Goal: Navigation & Orientation: Find specific page/section

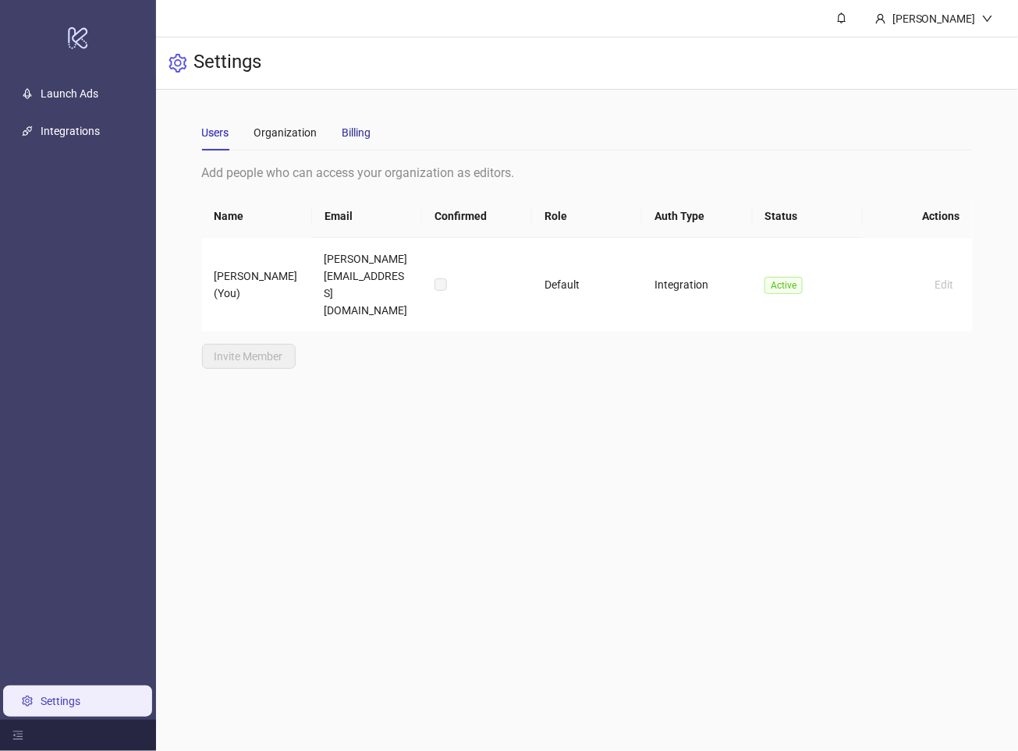
click at [361, 129] on div "Billing" at bounding box center [357, 132] width 29 height 17
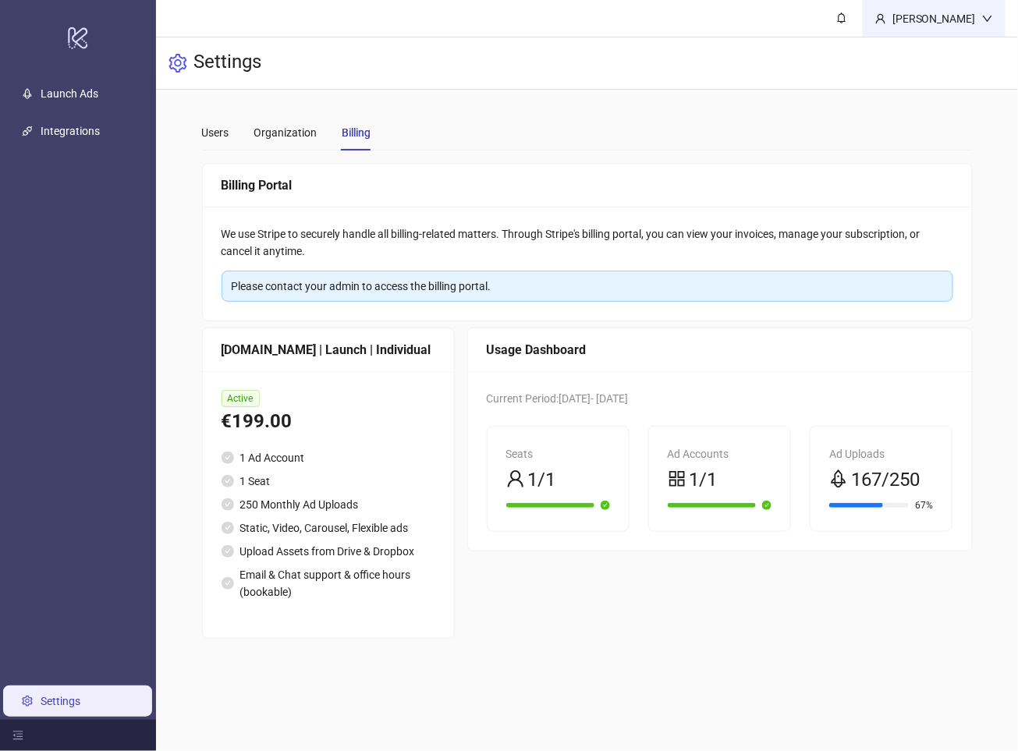
click at [939, 23] on div "[PERSON_NAME]" at bounding box center [934, 18] width 96 height 17
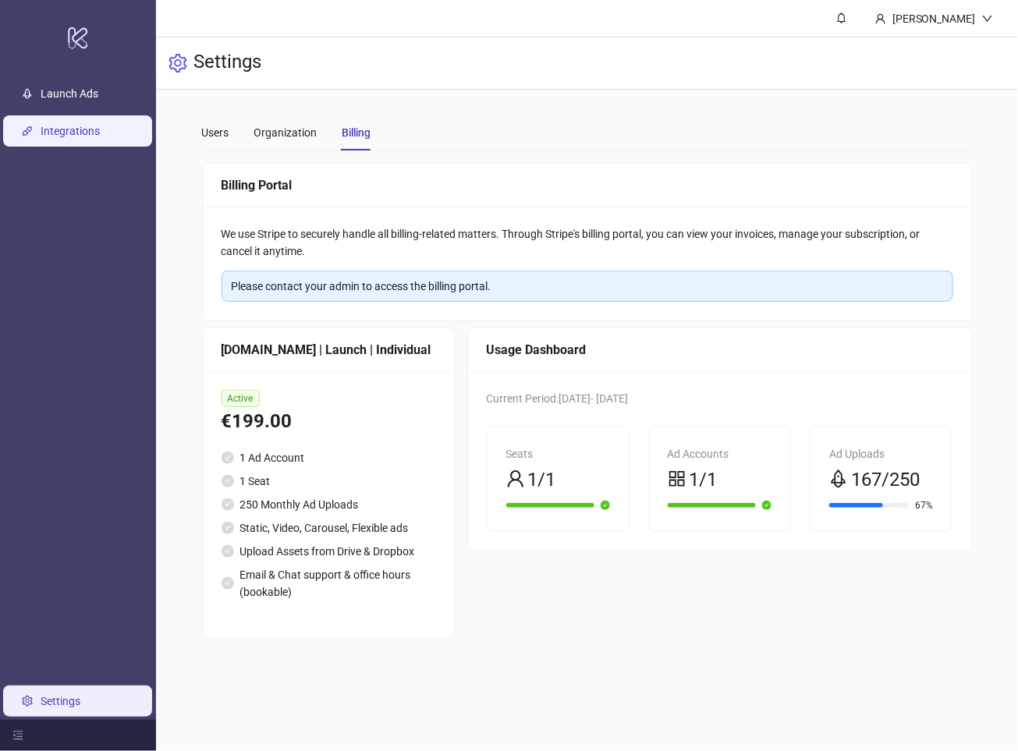
click at [87, 137] on link "Integrations" at bounding box center [70, 131] width 59 height 12
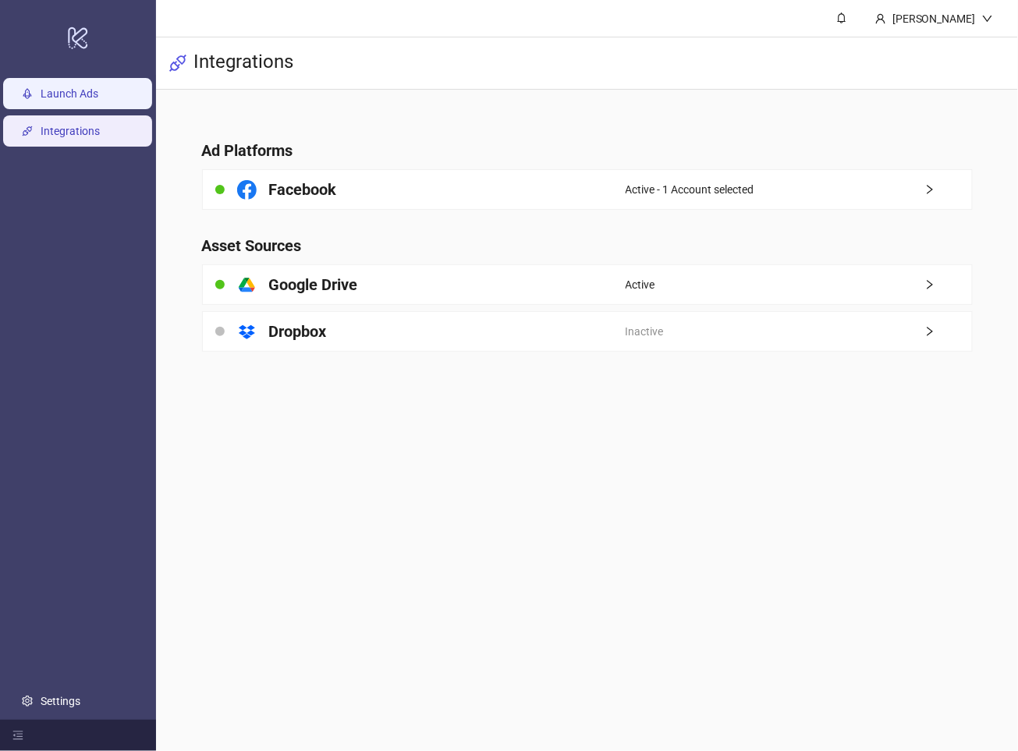
click at [98, 100] on link "Launch Ads" at bounding box center [70, 93] width 58 height 12
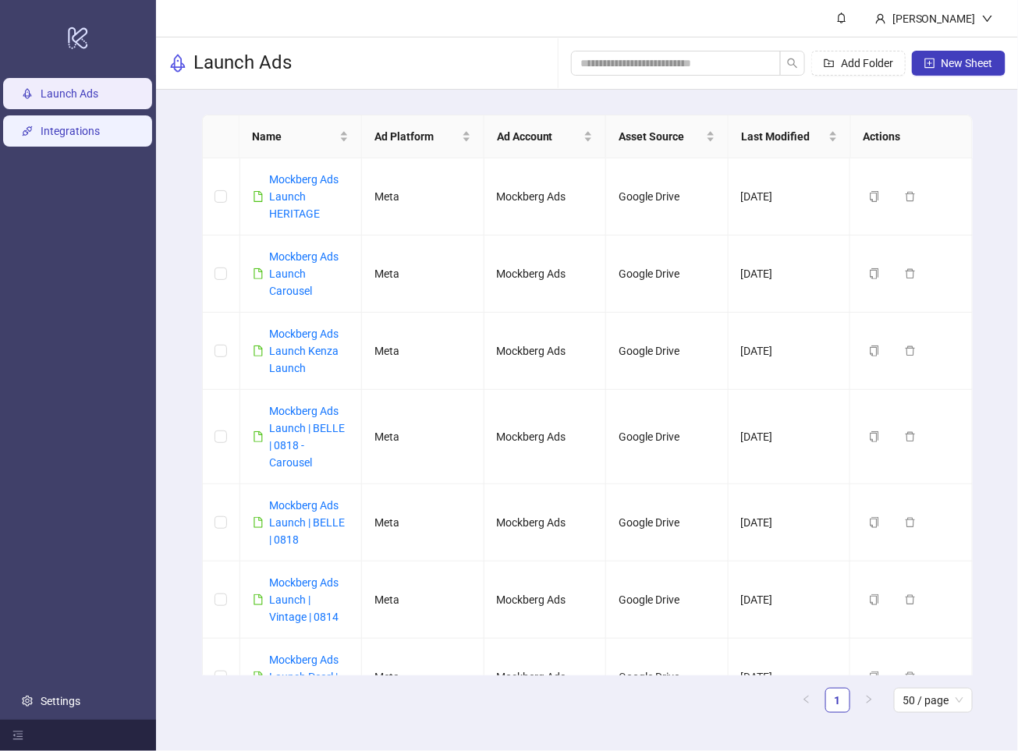
click at [94, 130] on link "Integrations" at bounding box center [70, 131] width 59 height 12
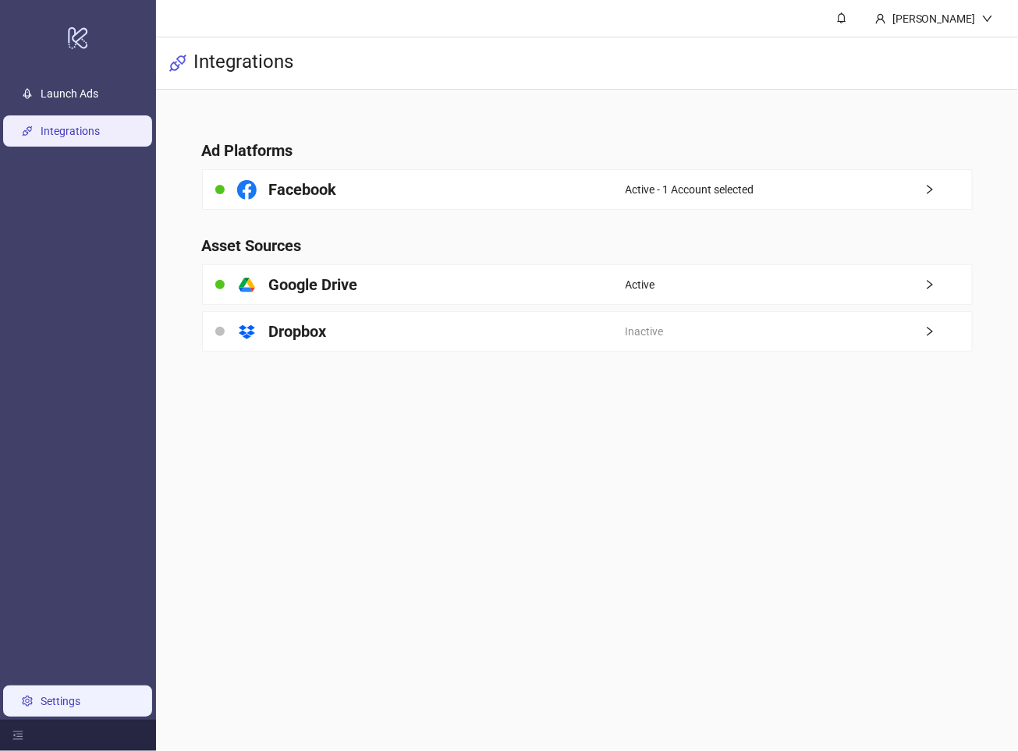
click at [62, 704] on link "Settings" at bounding box center [61, 701] width 40 height 12
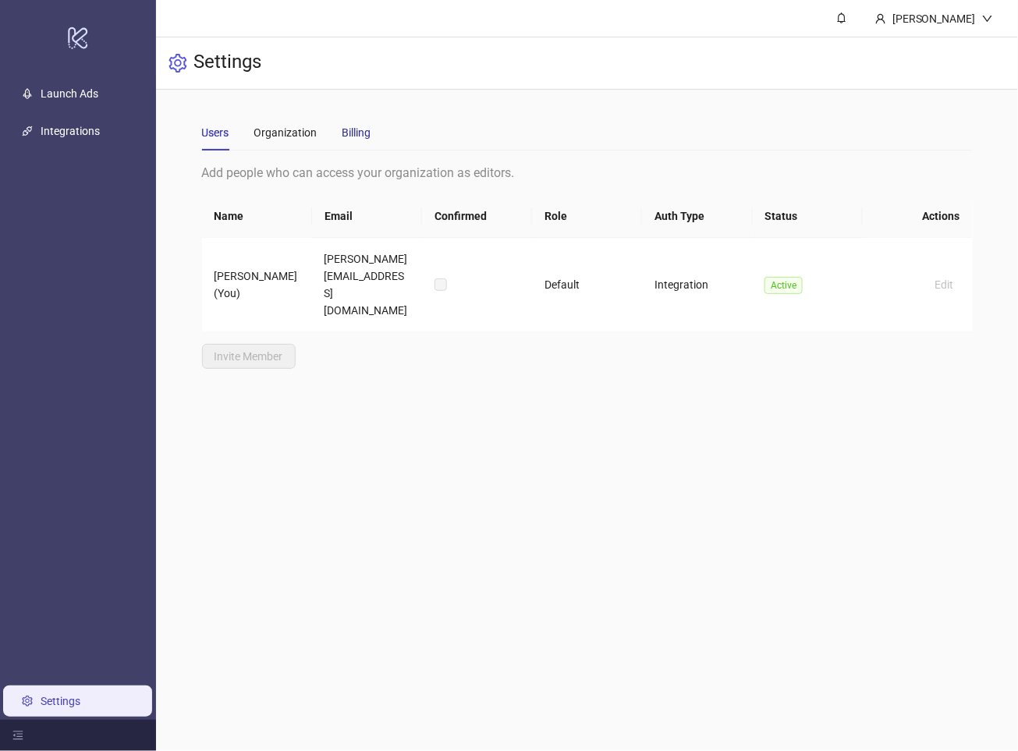
click at [353, 136] on div "Billing" at bounding box center [357, 132] width 29 height 17
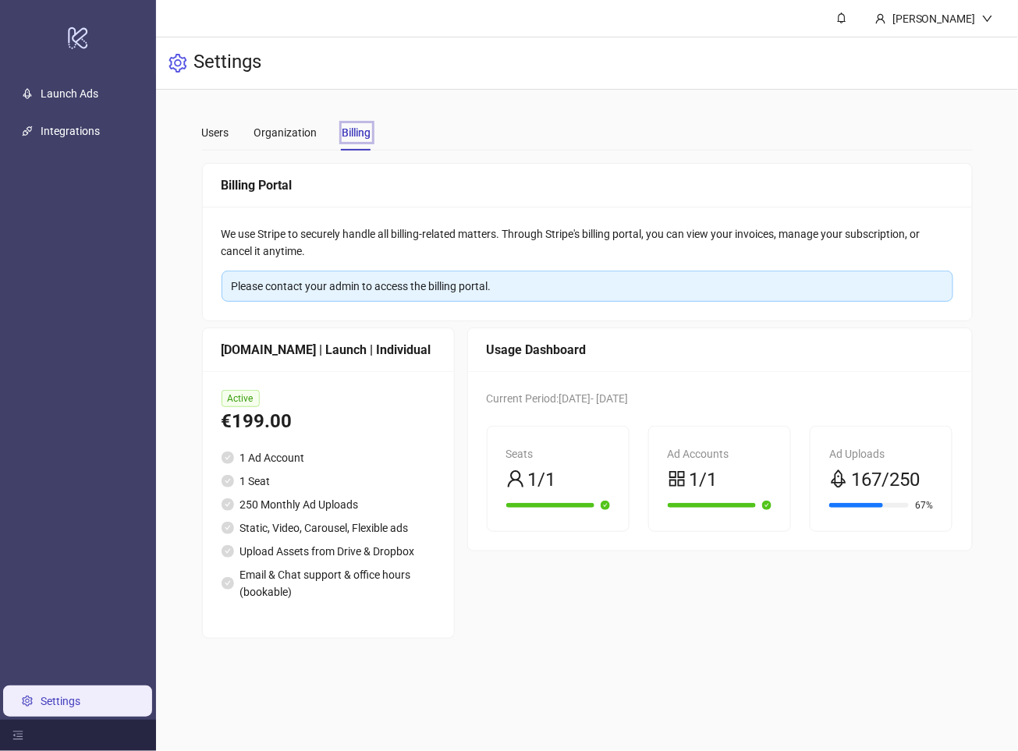
click at [356, 131] on div "Tab 3 of 3 Billing" at bounding box center [357, 132] width 29 height 17
click at [67, 87] on link "Launch Ads" at bounding box center [70, 93] width 58 height 12
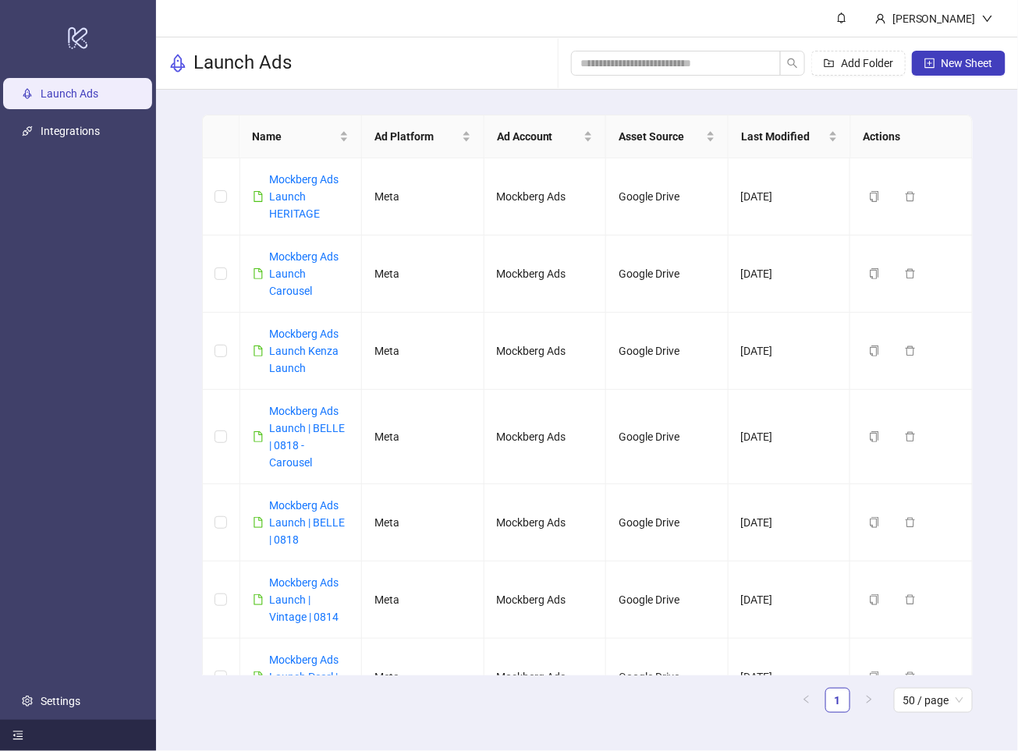
click at [22, 737] on icon "menu-fold" at bounding box center [18, 736] width 10 height 9
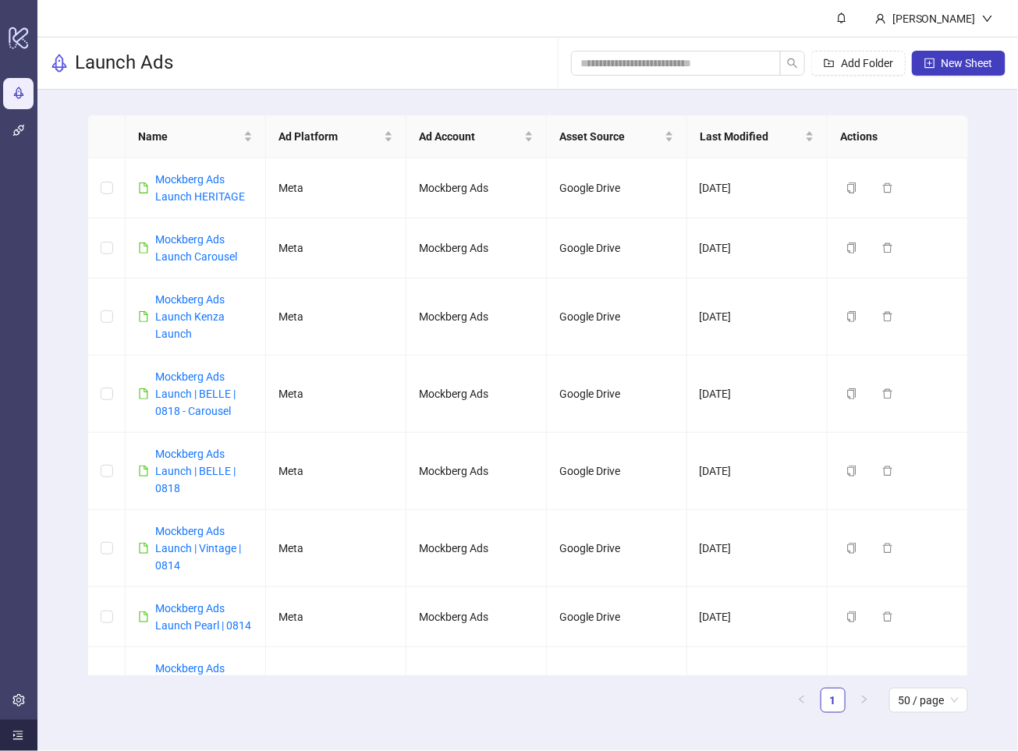
click at [22, 737] on icon "menu-unfold" at bounding box center [18, 736] width 10 height 9
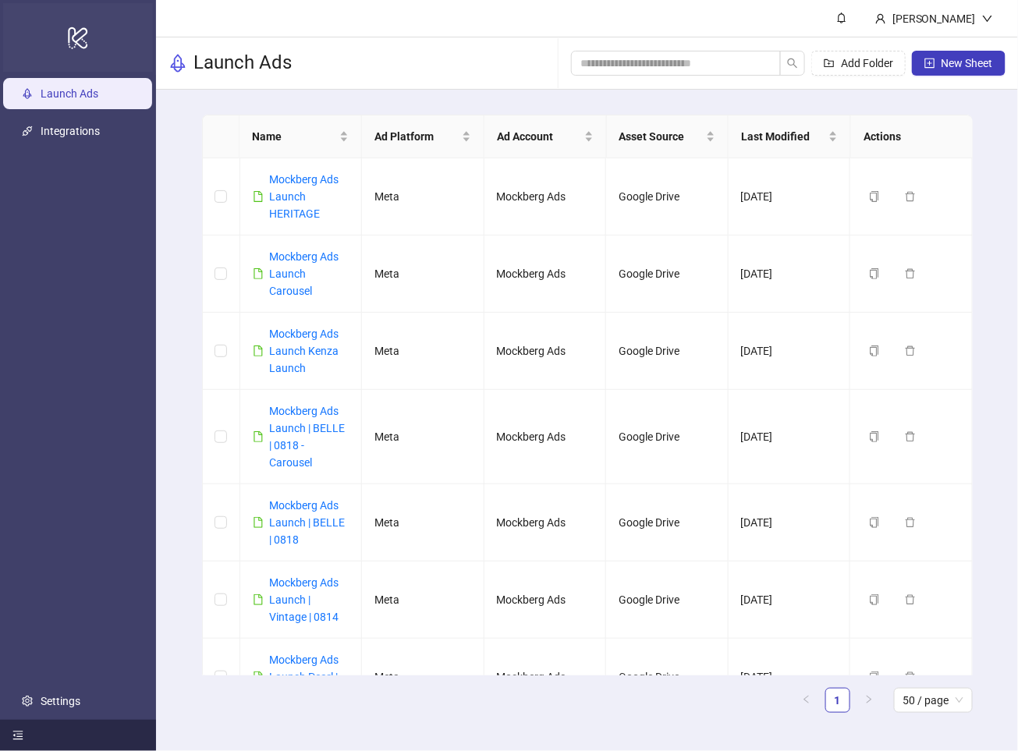
click at [69, 42] on icon at bounding box center [78, 38] width 20 height 22
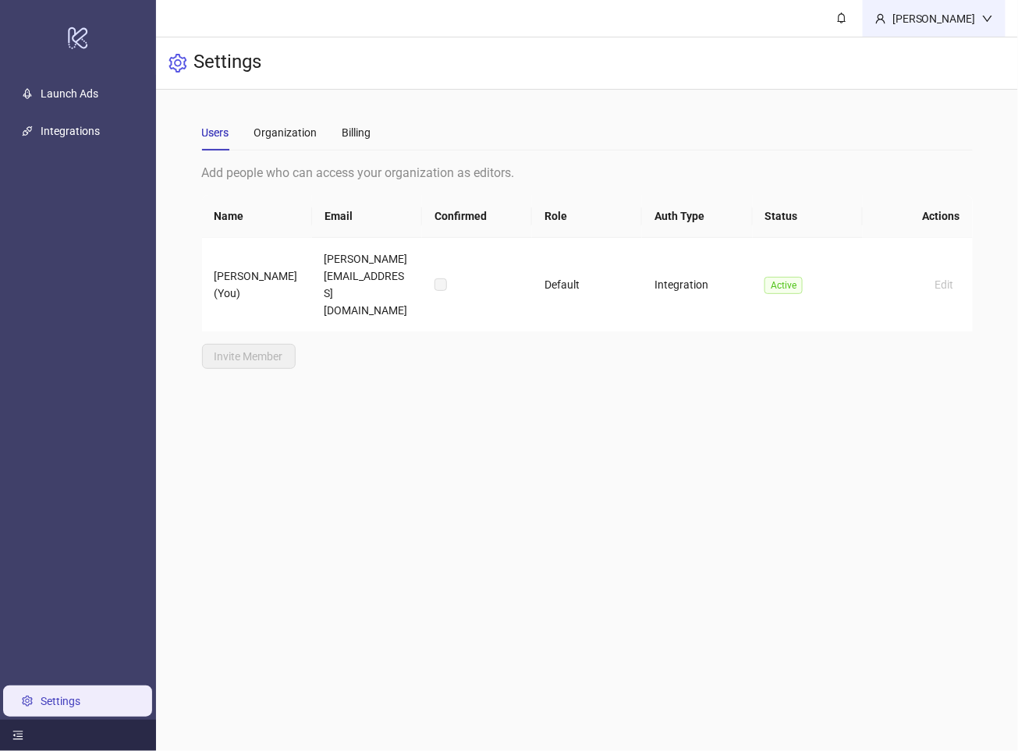
click at [958, 6] on div "[PERSON_NAME]" at bounding box center [934, 18] width 143 height 37
click at [833, 20] on link at bounding box center [842, 18] width 42 height 37
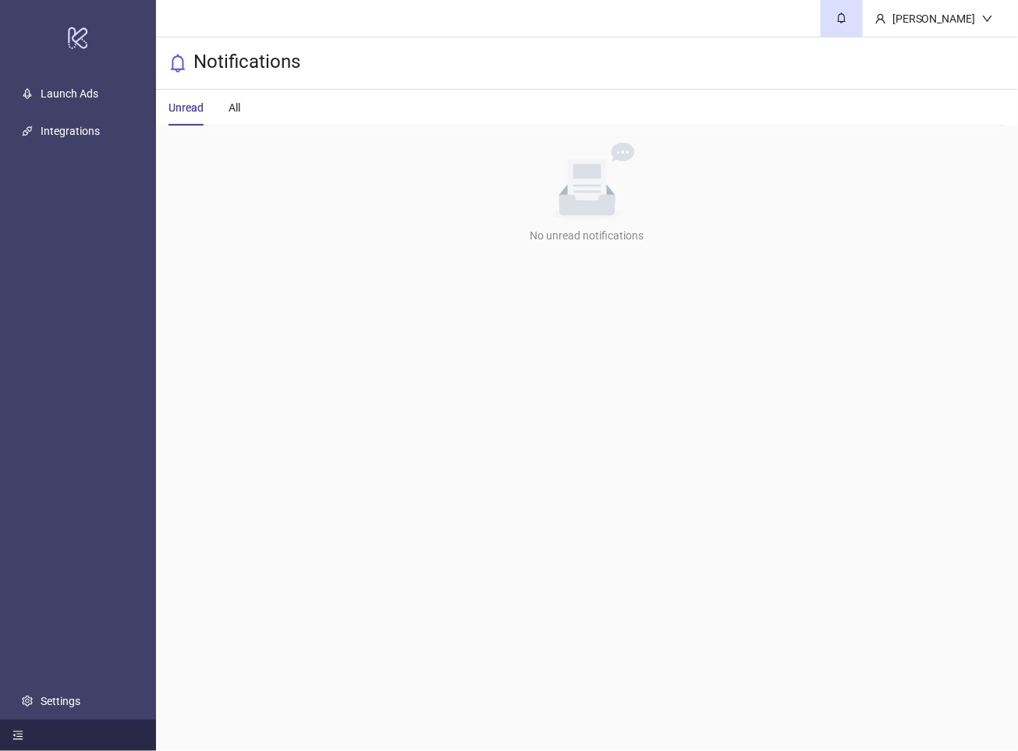
click at [242, 110] on div "Unread All" at bounding box center [587, 108] width 837 height 36
click at [233, 110] on div "All" at bounding box center [235, 107] width 12 height 17
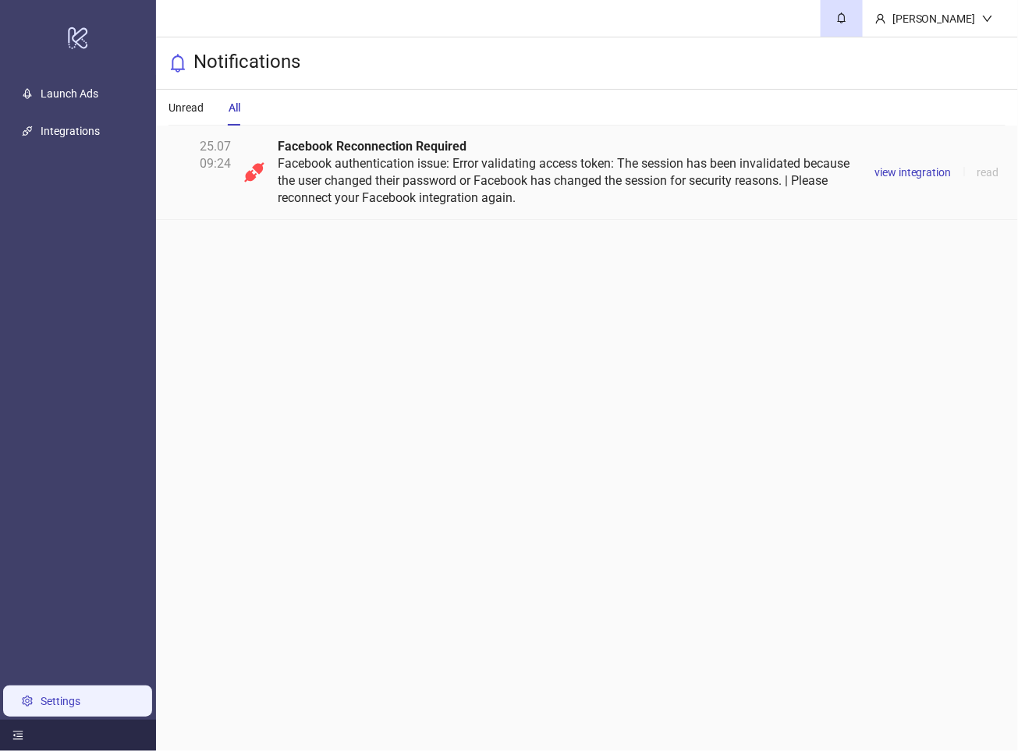
click at [68, 695] on link "Settings" at bounding box center [61, 701] width 40 height 12
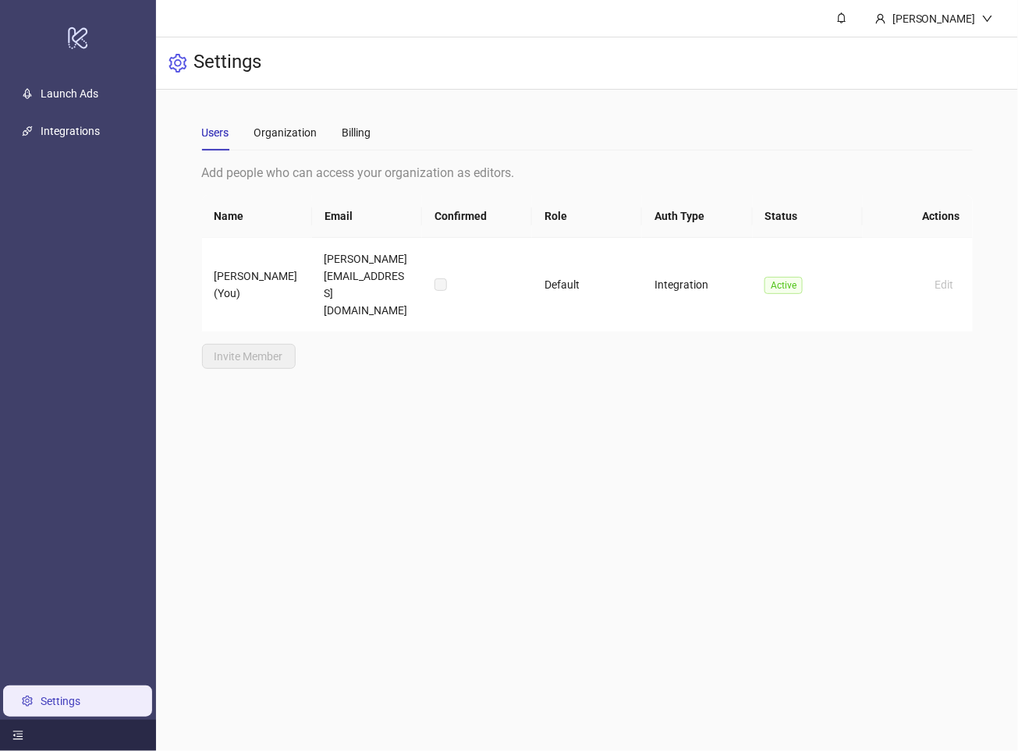
click at [74, 75] on ul "Launch Ads Integrations Settings" at bounding box center [78, 397] width 156 height 645
click at [63, 92] on link "Launch Ads" at bounding box center [70, 93] width 58 height 12
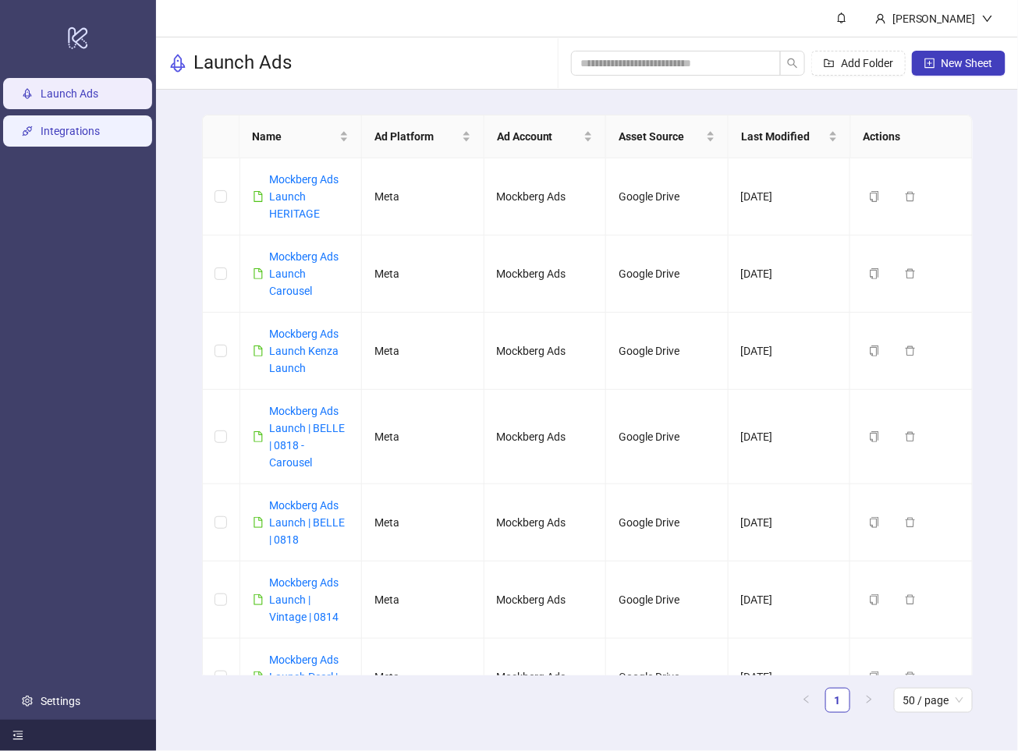
click at [59, 125] on link "Integrations" at bounding box center [70, 131] width 59 height 12
